Goal: Task Accomplishment & Management: Manage account settings

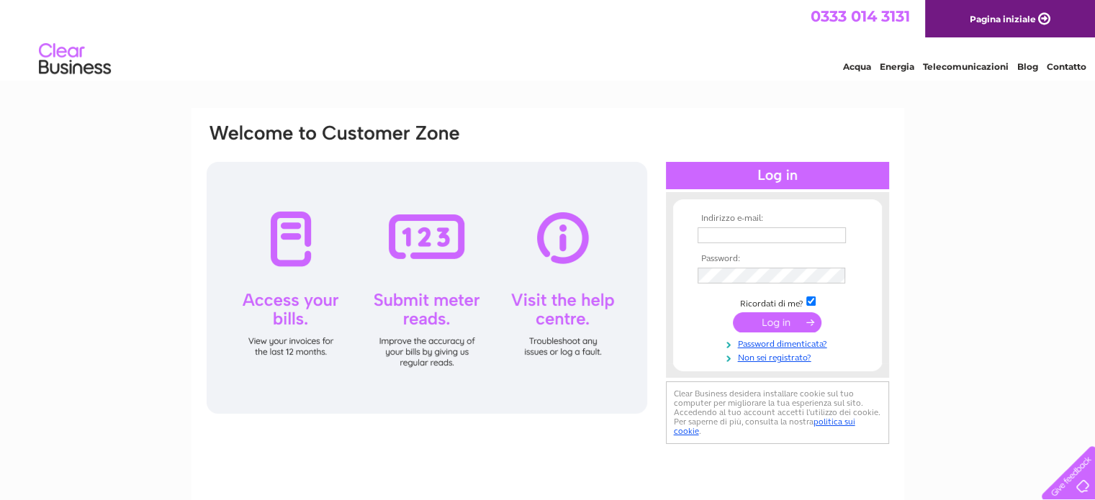
type input "j.tacij@caesar.it"
click at [756, 319] on input "submit" at bounding box center [777, 322] width 89 height 20
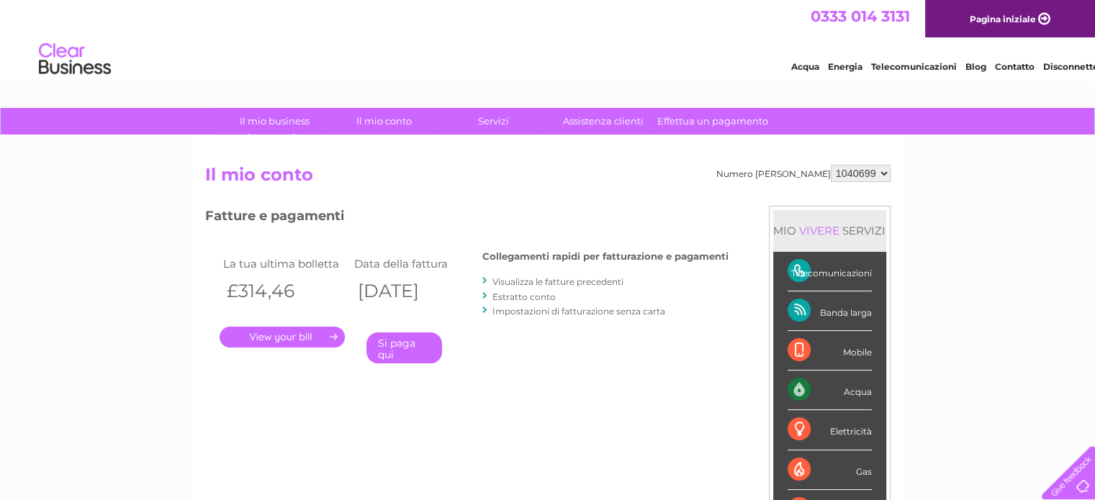
click at [268, 335] on link "." at bounding box center [281, 337] width 125 height 21
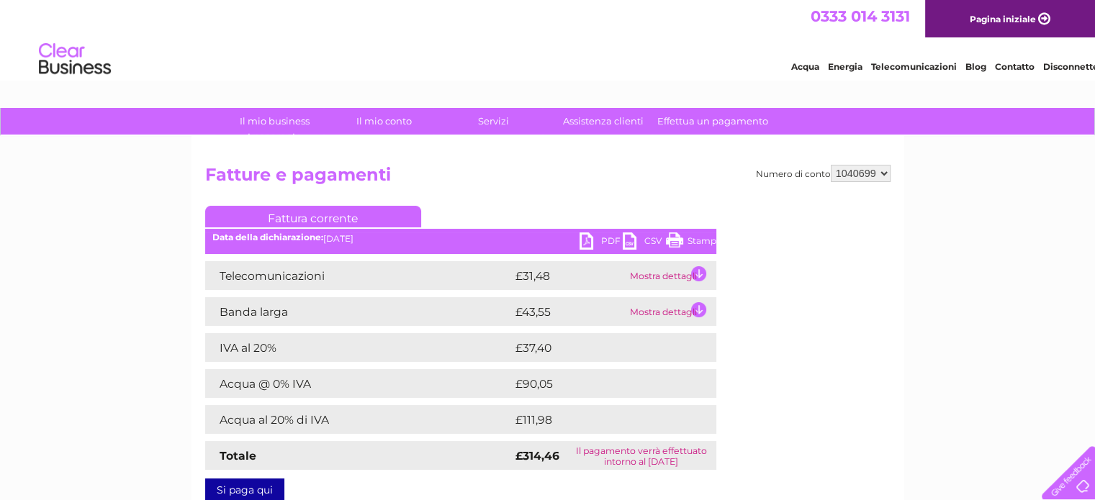
click at [584, 242] on link "PDF" at bounding box center [600, 242] width 43 height 21
